Goal: Task Accomplishment & Management: Manage account settings

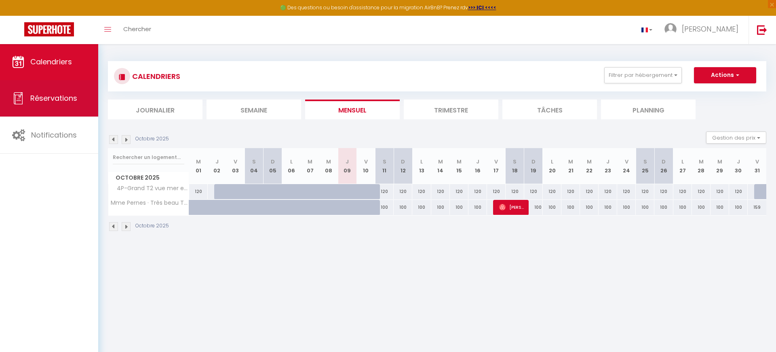
click at [59, 97] on span "Réservations" at bounding box center [53, 98] width 47 height 10
select select "not_cancelled"
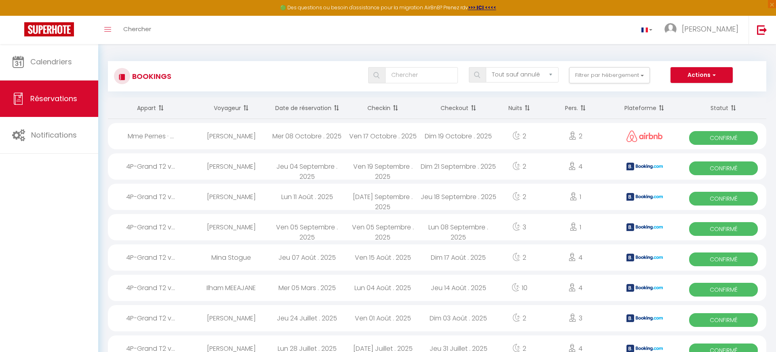
click at [721, 137] on span "Confirmé" at bounding box center [723, 138] width 68 height 14
select select "OK"
select select "0"
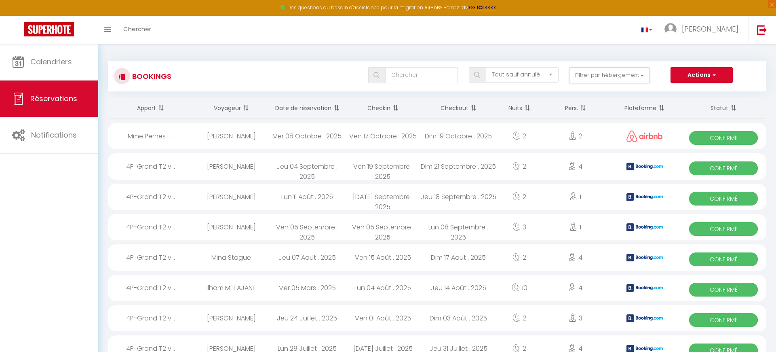
select select "1"
select select
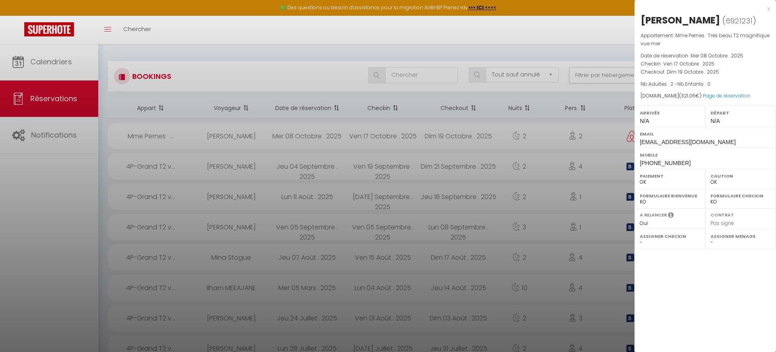
click at [548, 173] on div at bounding box center [388, 176] width 776 height 352
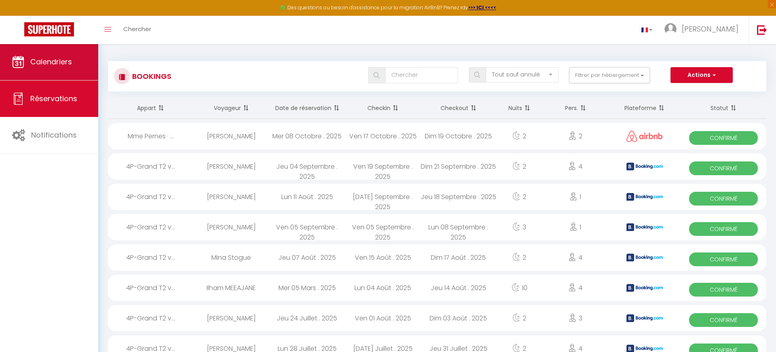
click at [44, 62] on span "Calendriers" at bounding box center [51, 62] width 42 height 10
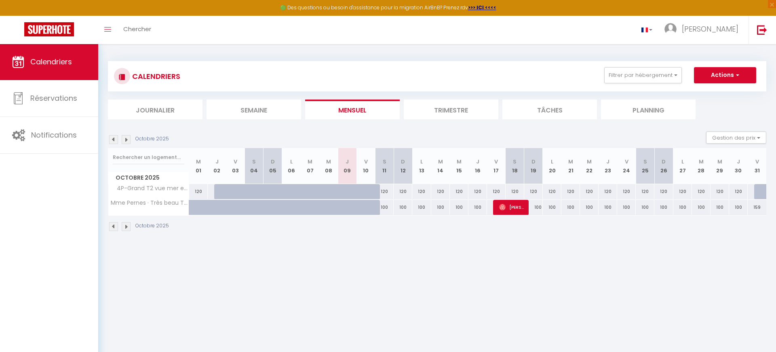
click at [128, 225] on img at bounding box center [126, 226] width 9 height 9
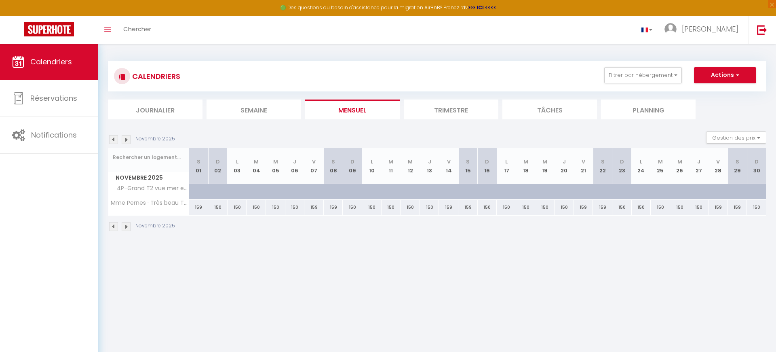
click at [128, 225] on img at bounding box center [126, 226] width 9 height 9
